Goal: Transaction & Acquisition: Subscribe to service/newsletter

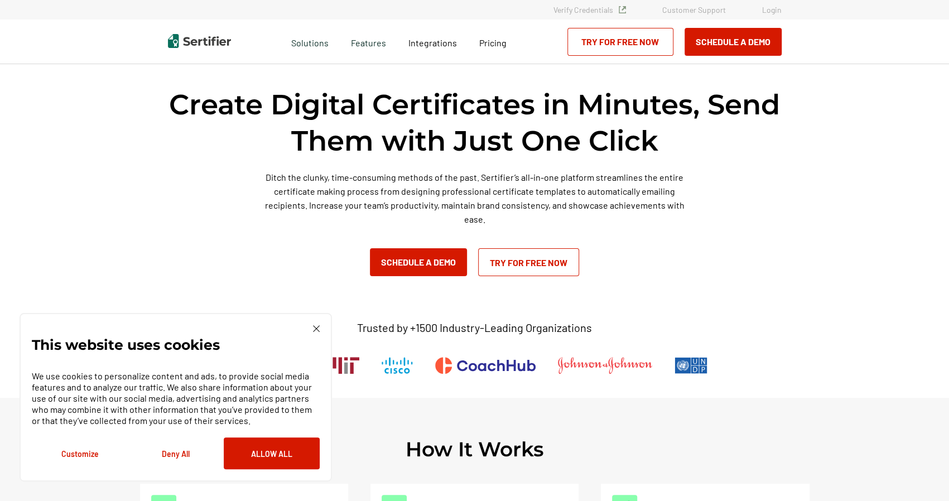
click at [543, 263] on link "Try for Free Now" at bounding box center [528, 262] width 101 height 28
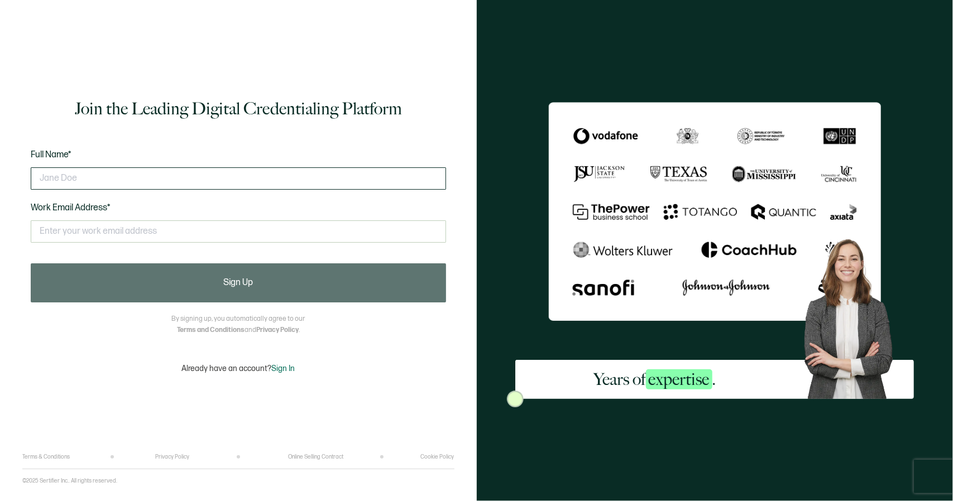
click at [232, 177] on input "text" at bounding box center [238, 178] width 415 height 22
